Goal: Communication & Community: Connect with others

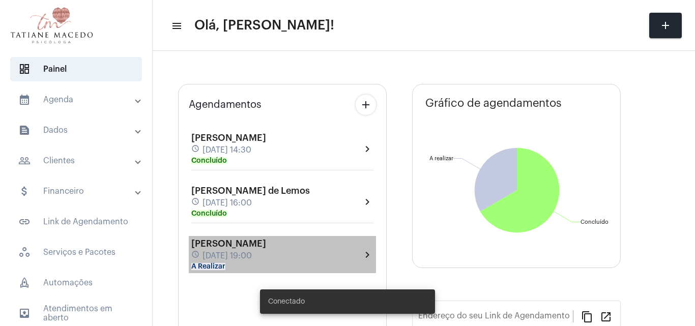
type input "[URL][DOMAIN_NAME]"
click at [272, 268] on div "[PERSON_NAME] schedule [DATE] 14:30 Concluído chevron_right [PERSON_NAME] de Le…" at bounding box center [282, 196] width 187 height 153
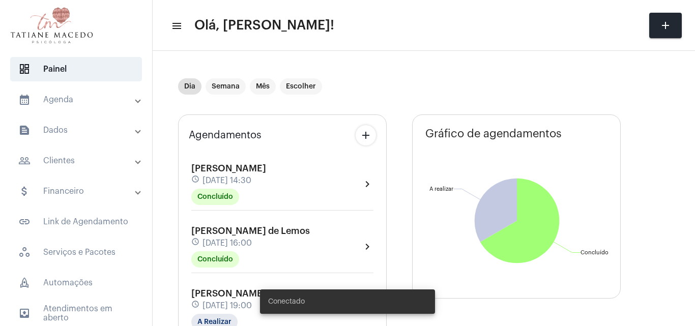
scroll to position [86, 0]
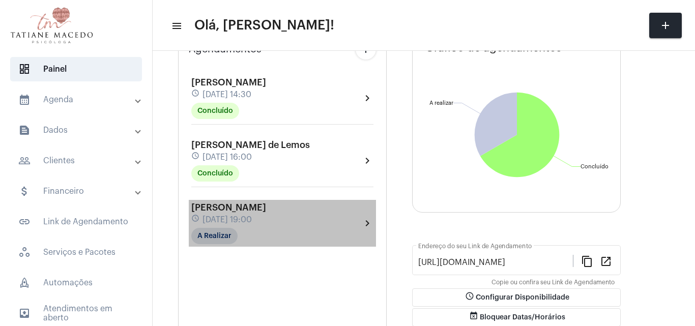
click at [234, 242] on mat-chip "A Realizar" at bounding box center [214, 236] width 46 height 16
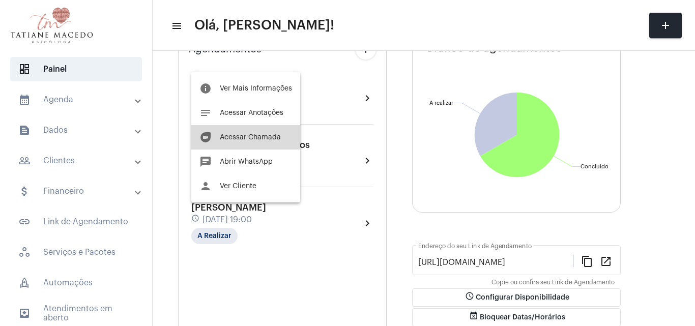
click at [245, 134] on span "Acessar Chamada" at bounding box center [250, 137] width 61 height 7
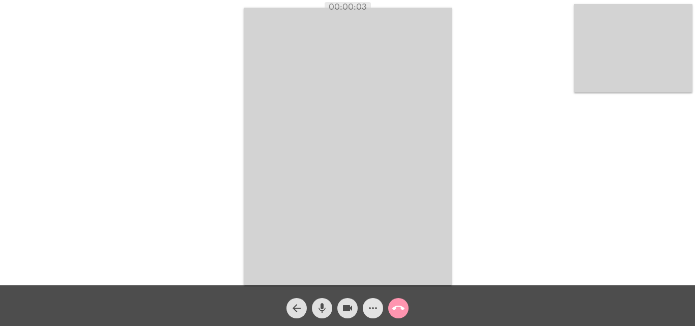
click at [377, 306] on mat-icon "more_horiz" at bounding box center [373, 308] width 12 height 12
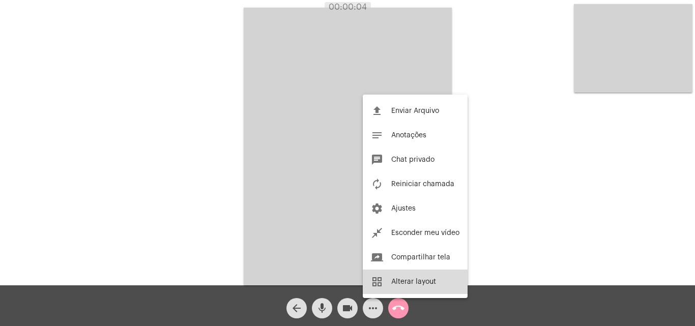
click at [398, 273] on button "grid_view Alterar layout" at bounding box center [415, 282] width 105 height 24
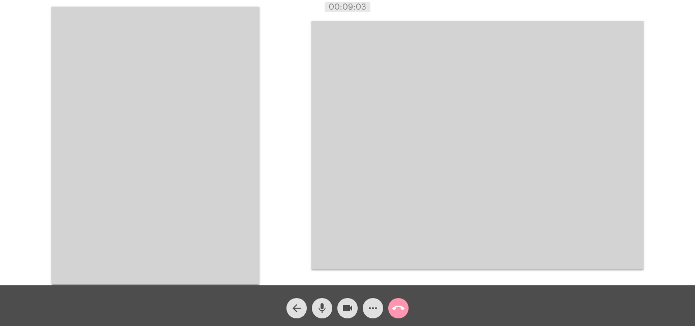
click at [398, 273] on div "Acessando Câmera e Microfone..." at bounding box center [477, 145] width 332 height 283
